Goal: Entertainment & Leisure: Consume media (video, audio)

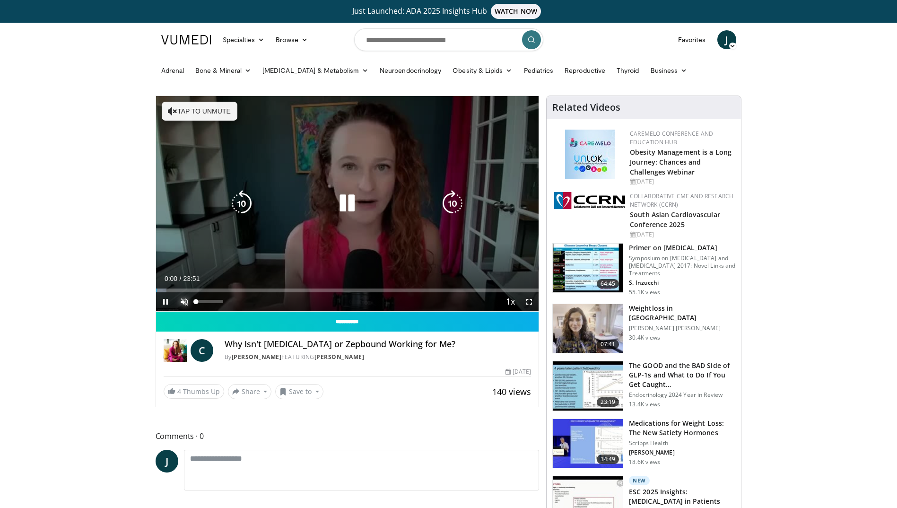
click at [184, 298] on span "Video Player" at bounding box center [184, 301] width 19 height 19
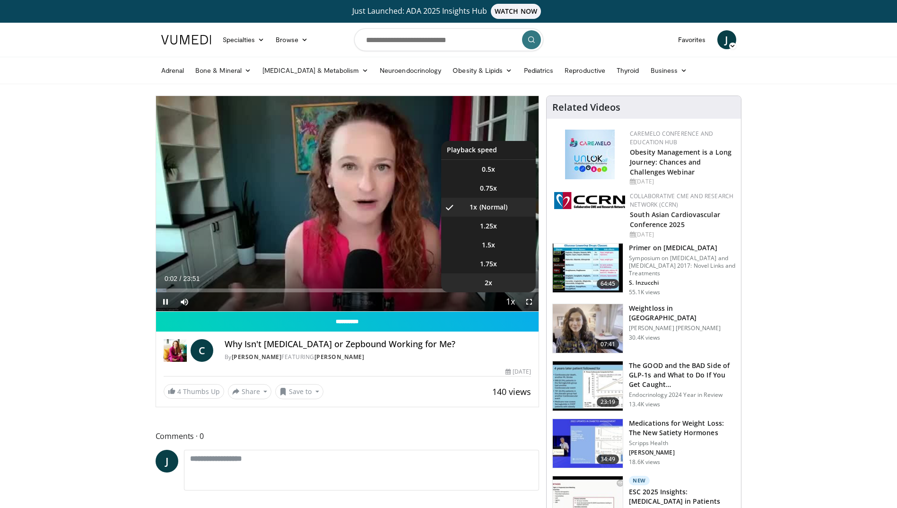
click at [504, 285] on li "2x" at bounding box center [488, 282] width 95 height 19
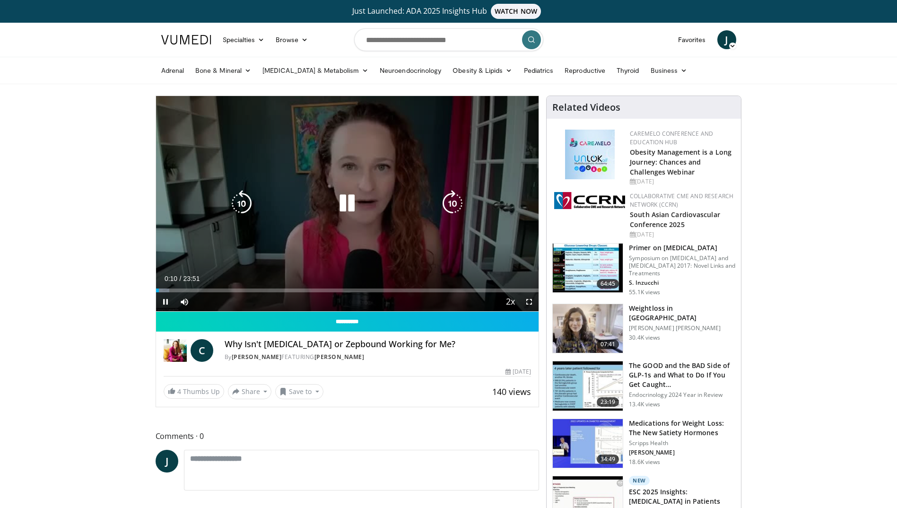
click at [454, 200] on icon "Video Player" at bounding box center [452, 203] width 26 height 26
click at [454, 203] on icon "Video Player" at bounding box center [452, 203] width 26 height 26
click at [248, 210] on icon "Video Player" at bounding box center [241, 203] width 26 height 26
click at [455, 208] on icon "Video Player" at bounding box center [452, 203] width 26 height 26
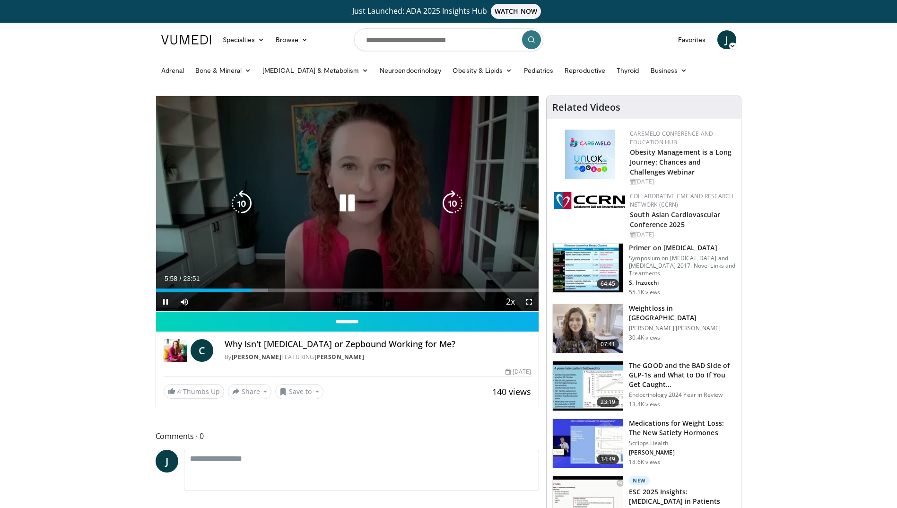
click at [444, 204] on icon "Video Player" at bounding box center [452, 203] width 26 height 26
click at [257, 205] on div "Video Player" at bounding box center [347, 203] width 230 height 19
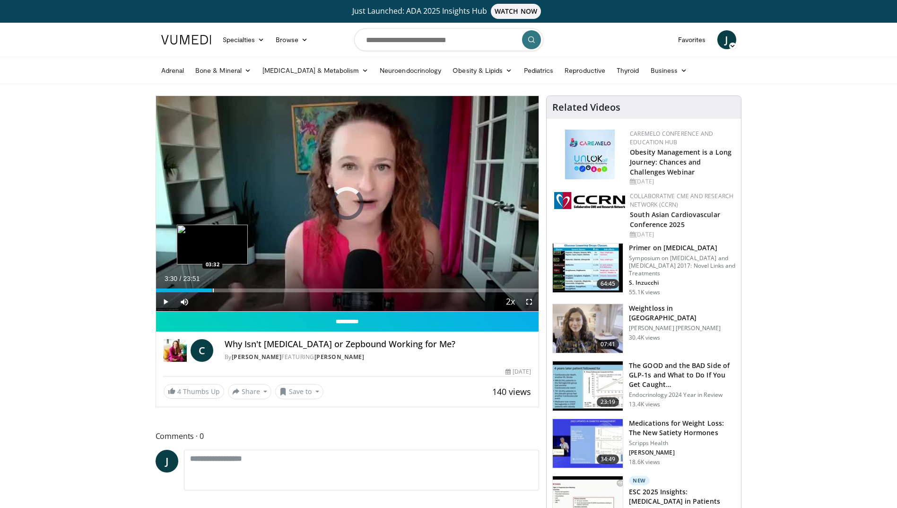
click at [212, 289] on div "03:30" at bounding box center [184, 291] width 56 height 4
click at [285, 293] on div "Current Time 3:30 / Duration 23:51 Pause Skip Backward Skip Forward Mute 89% Lo…" at bounding box center [347, 301] width 383 height 19
click at [178, 305] on span "Video Player" at bounding box center [184, 301] width 19 height 19
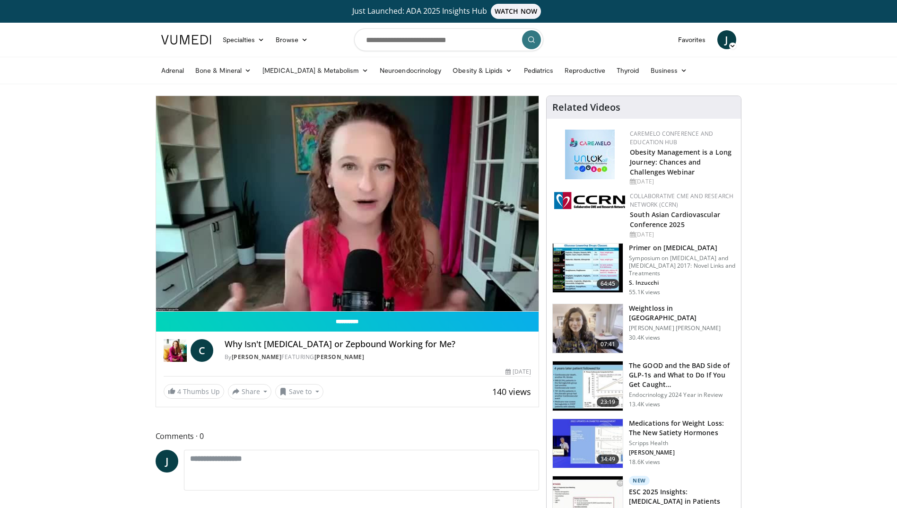
click at [179, 306] on video-js "**********" at bounding box center [347, 204] width 383 height 216
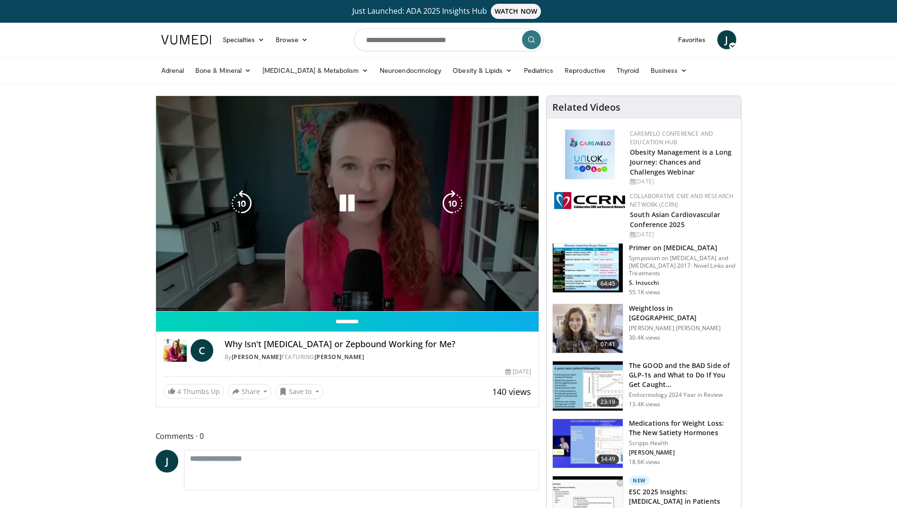
click at [182, 302] on div "10 seconds Tap to unmute" at bounding box center [347, 203] width 383 height 215
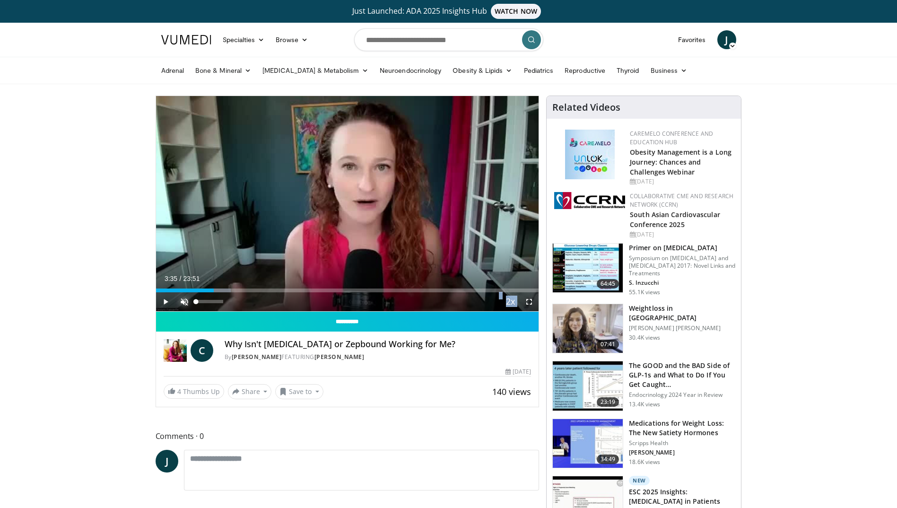
click at [188, 299] on span "Video Player" at bounding box center [184, 301] width 19 height 19
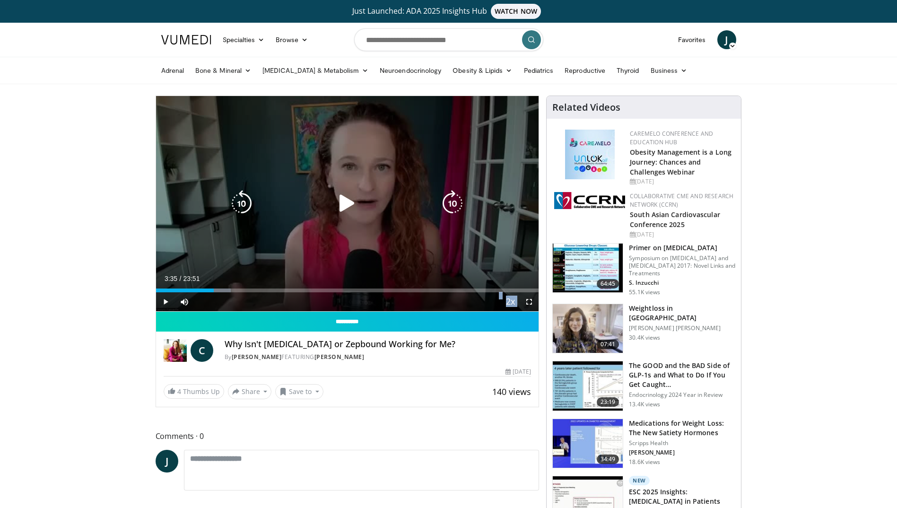
click at [334, 226] on div "10 seconds Tap to unmute" at bounding box center [347, 203] width 383 height 215
drag, startPoint x: 341, startPoint y: 158, endPoint x: 507, endPoint y: 165, distance: 166.1
click at [507, 165] on div "10 seconds Tap to unmute" at bounding box center [347, 203] width 383 height 215
drag, startPoint x: 359, startPoint y: 196, endPoint x: 356, endPoint y: 202, distance: 6.6
click at [356, 201] on icon "Video Player" at bounding box center [347, 203] width 26 height 26
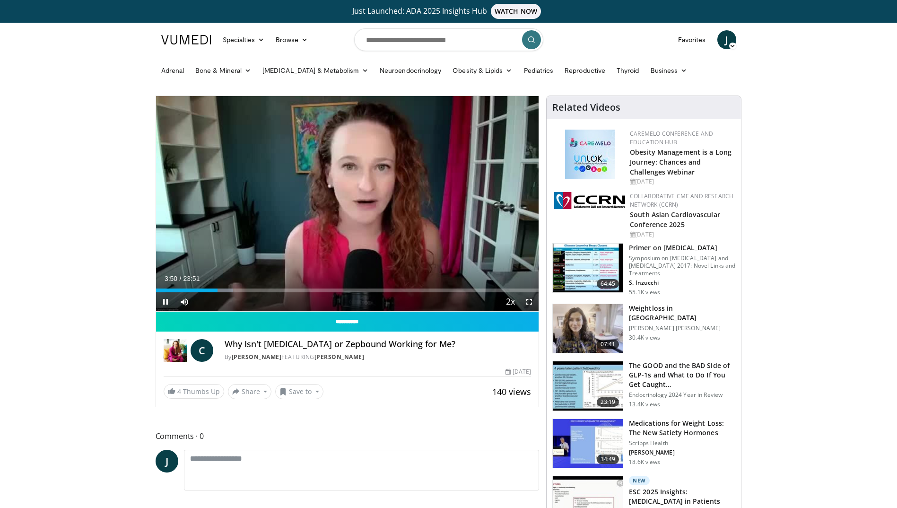
click at [278, 293] on div "Current Time 3:50 / Duration 23:51 Pause Skip Backward Skip Forward Mute 77% Lo…" at bounding box center [347, 301] width 383 height 19
click at [286, 289] on div "Progress Bar" at bounding box center [286, 291] width 1 height 4
click at [279, 291] on div "Progress Bar" at bounding box center [279, 291] width 1 height 4
click at [268, 290] on div "Loaded : 36.97% 07:40 07:39" at bounding box center [347, 291] width 383 height 4
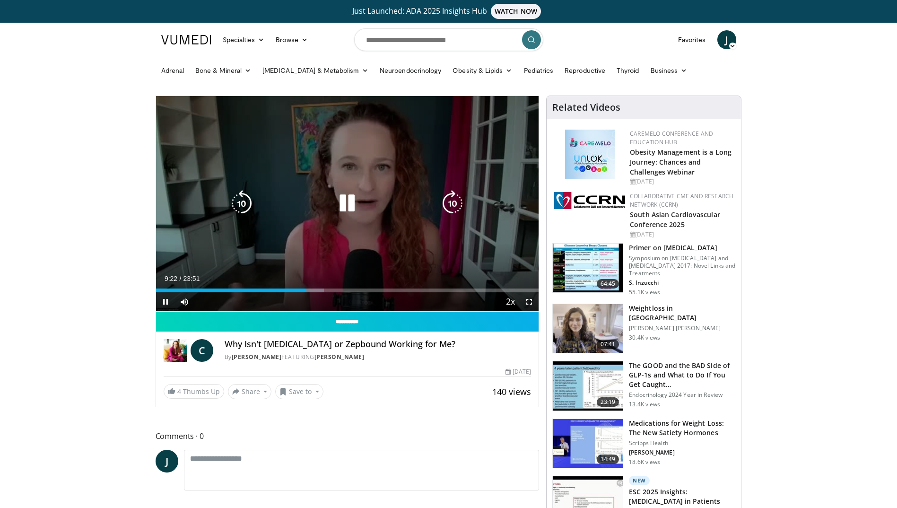
click at [451, 205] on icon "Video Player" at bounding box center [452, 203] width 26 height 26
click at [450, 201] on icon "Video Player" at bounding box center [452, 203] width 26 height 26
click at [457, 202] on icon "Video Player" at bounding box center [452, 203] width 26 height 26
click at [455, 205] on icon "Video Player" at bounding box center [452, 203] width 26 height 26
click at [448, 205] on icon "Video Player" at bounding box center [452, 203] width 26 height 26
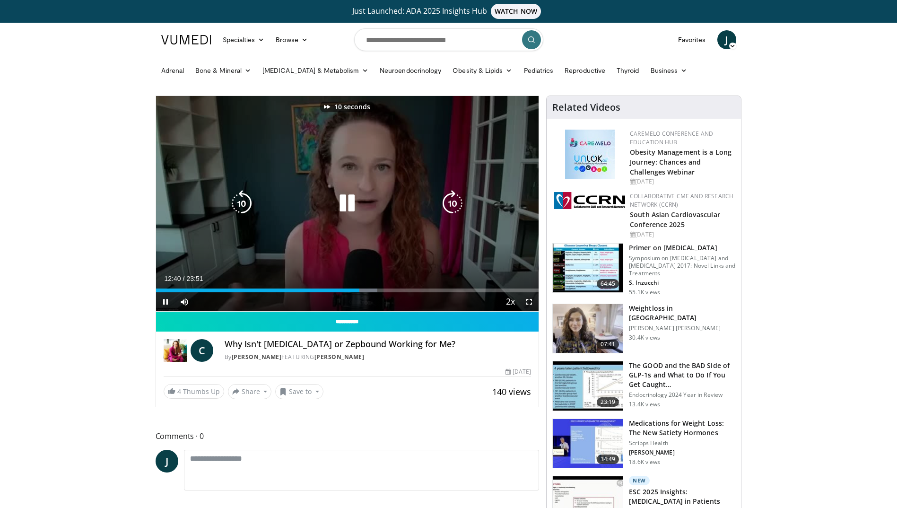
click at [448, 205] on icon "Video Player" at bounding box center [452, 203] width 26 height 26
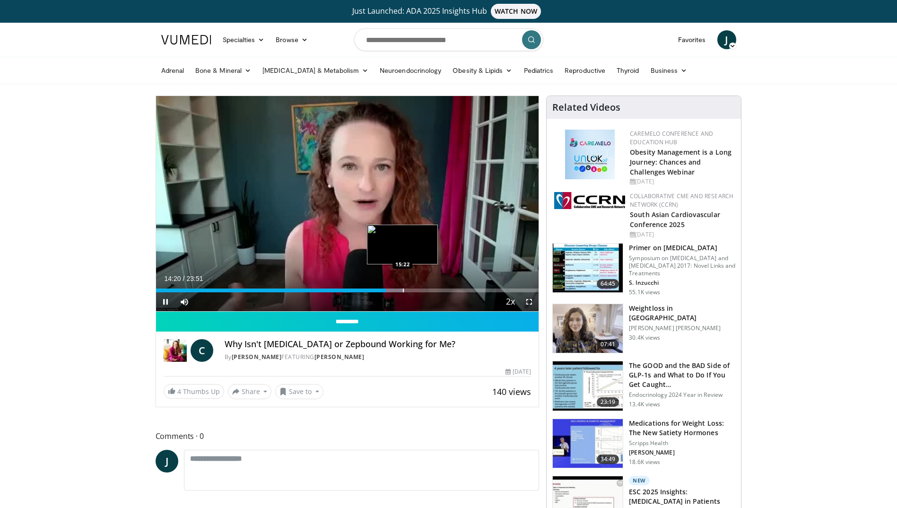
click at [399, 285] on div "Loaded : 64.88% 14:20 15:22" at bounding box center [347, 287] width 383 height 9
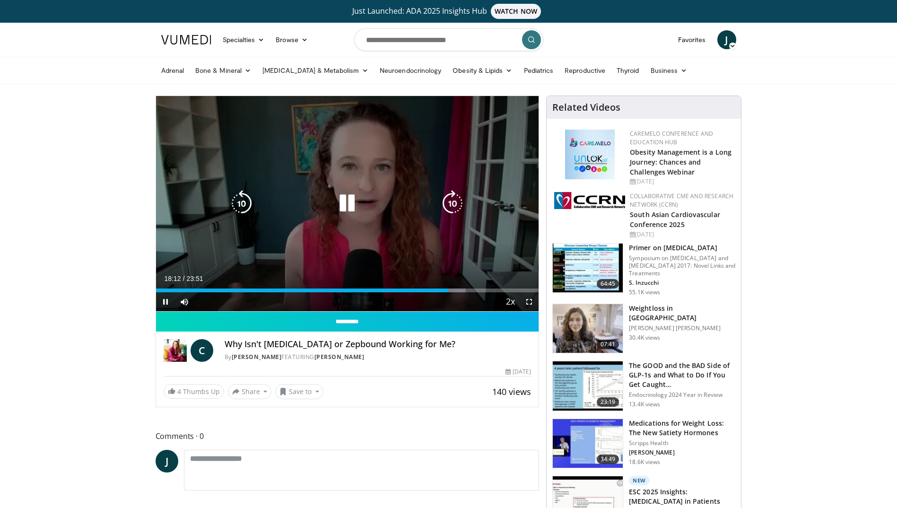
click at [449, 199] on icon "Video Player" at bounding box center [452, 203] width 26 height 26
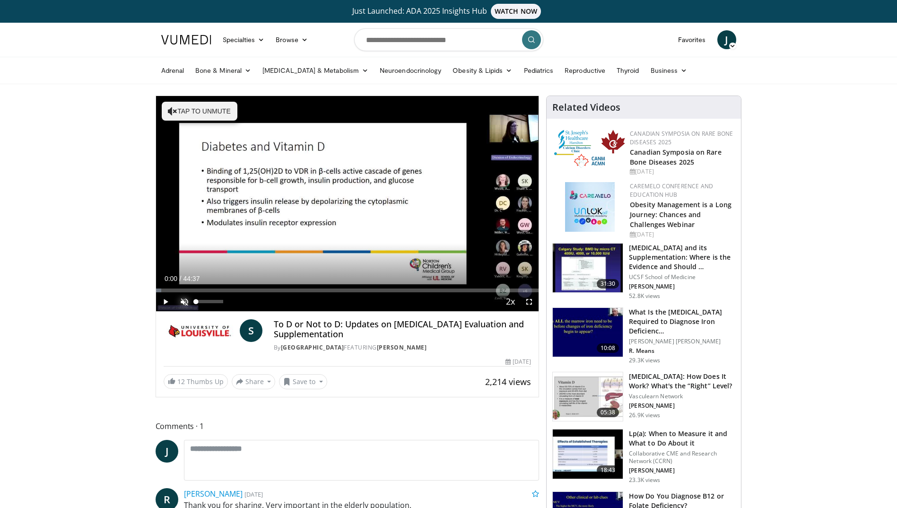
click at [184, 305] on span "Video Player" at bounding box center [184, 301] width 19 height 19
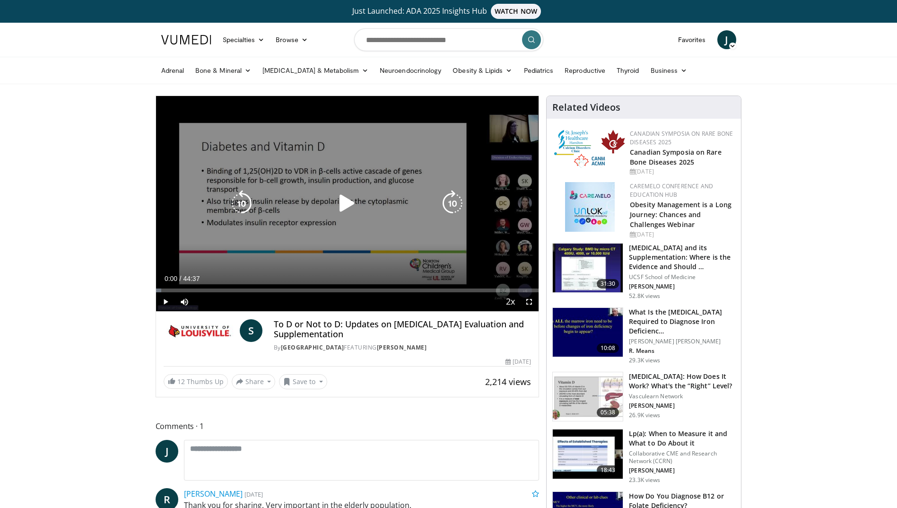
click at [339, 199] on icon "Video Player" at bounding box center [347, 203] width 26 height 26
click at [454, 202] on icon "Video Player" at bounding box center [452, 203] width 26 height 26
click at [452, 202] on icon "Video Player" at bounding box center [452, 203] width 26 height 26
click at [451, 202] on icon "Video Player" at bounding box center [452, 203] width 26 height 26
click at [449, 201] on icon "Video Player" at bounding box center [452, 203] width 26 height 26
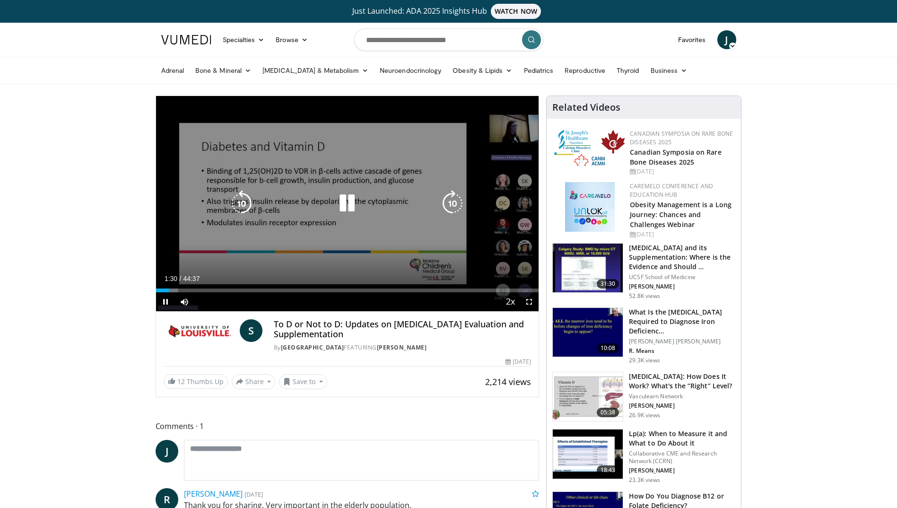
click at [341, 198] on icon "Video Player" at bounding box center [347, 203] width 26 height 26
